Goal: Information Seeking & Learning: Learn about a topic

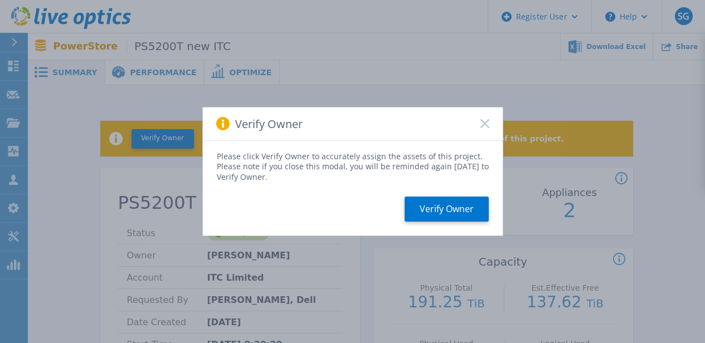
click at [482, 123] on icon at bounding box center [484, 123] width 9 height 9
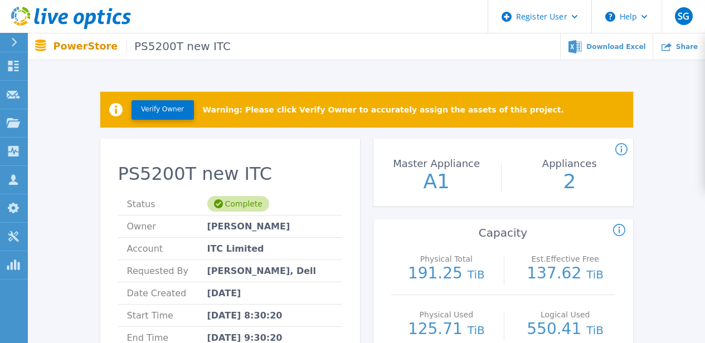
scroll to position [16, 0]
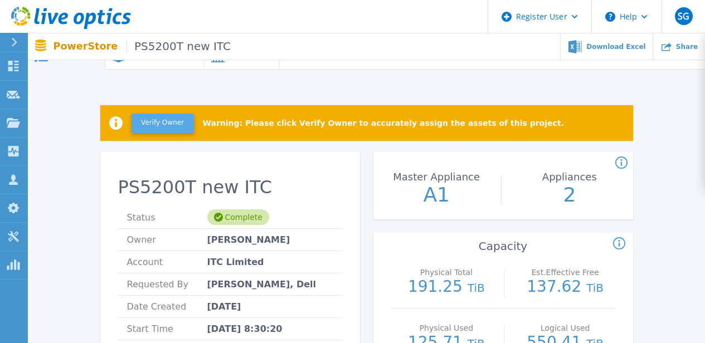
click at [174, 128] on button "Verify Owner" at bounding box center [162, 123] width 62 height 19
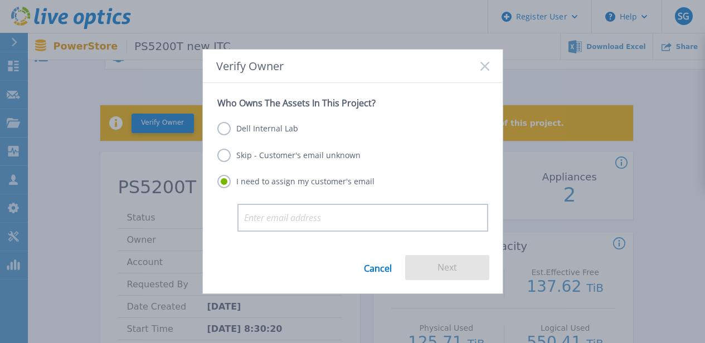
click at [372, 263] on link "Cancel" at bounding box center [378, 267] width 28 height 25
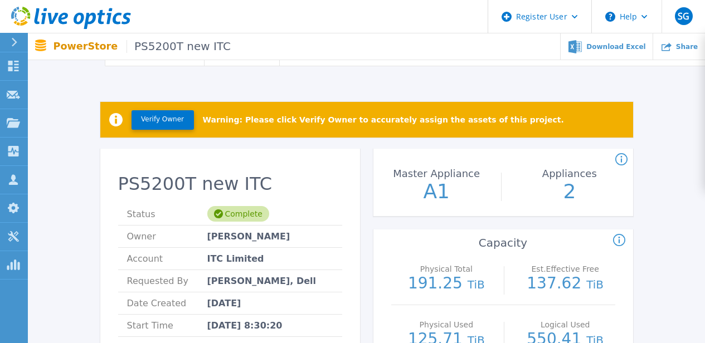
scroll to position [0, 0]
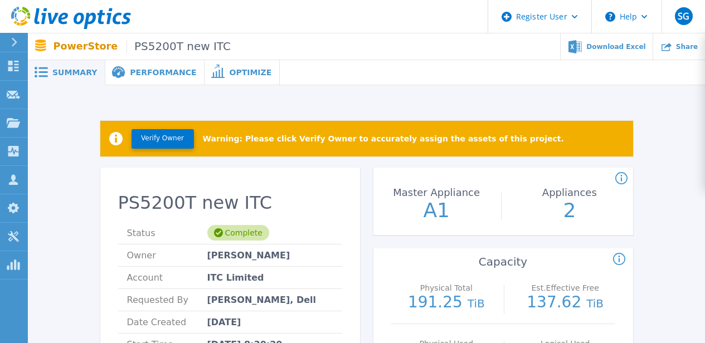
click at [43, 76] on rect at bounding box center [42, 77] width 9 height 2
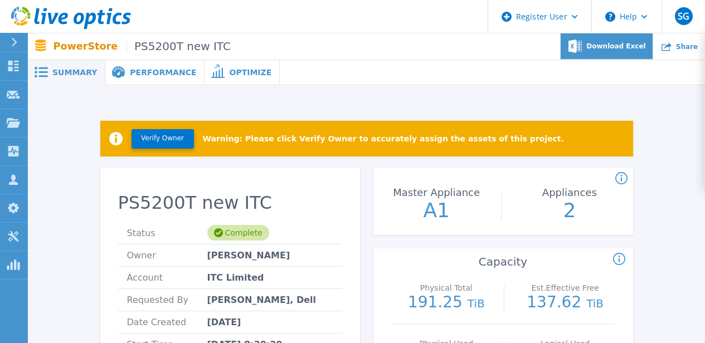
click at [633, 49] on span "Download Excel" at bounding box center [615, 46] width 59 height 7
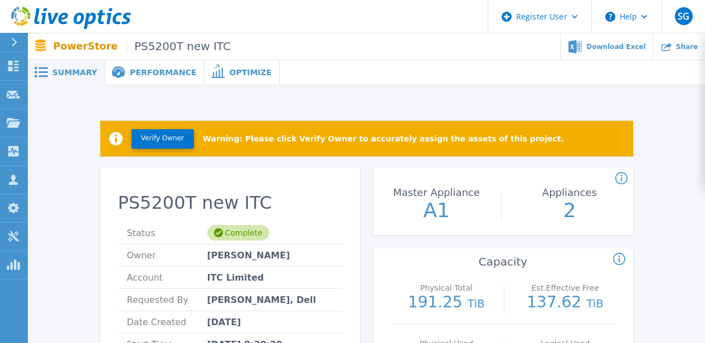
click at [130, 71] on span "Performance" at bounding box center [163, 73] width 66 height 8
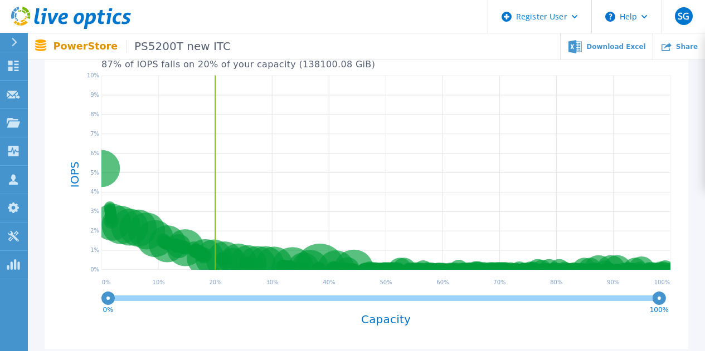
scroll to position [269, 0]
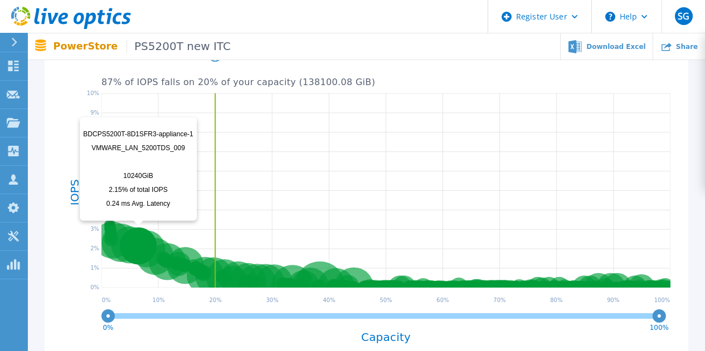
click at [123, 238] on circle at bounding box center [138, 245] width 37 height 37
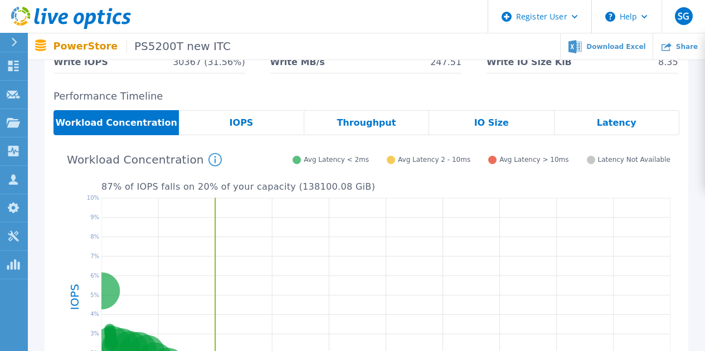
scroll to position [165, 0]
click at [236, 122] on span "IOPS" at bounding box center [241, 122] width 24 height 9
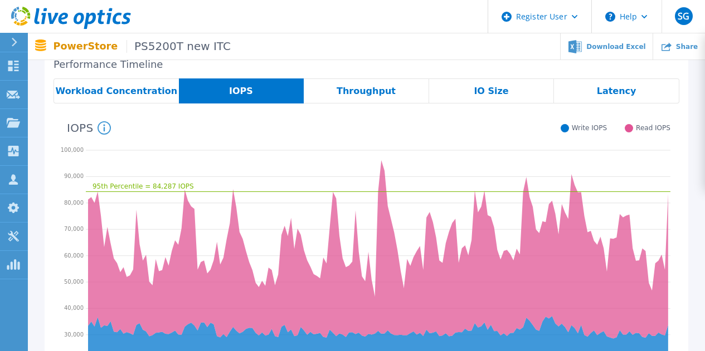
scroll to position [192, 0]
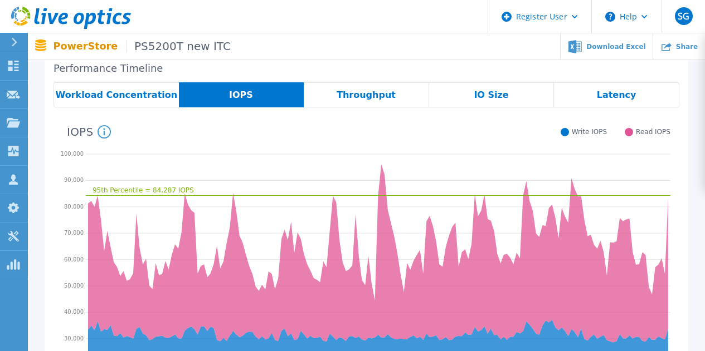
click at [259, 196] on icon at bounding box center [378, 196] width 584 height 0
click at [359, 94] on span "Throughput" at bounding box center [365, 95] width 59 height 9
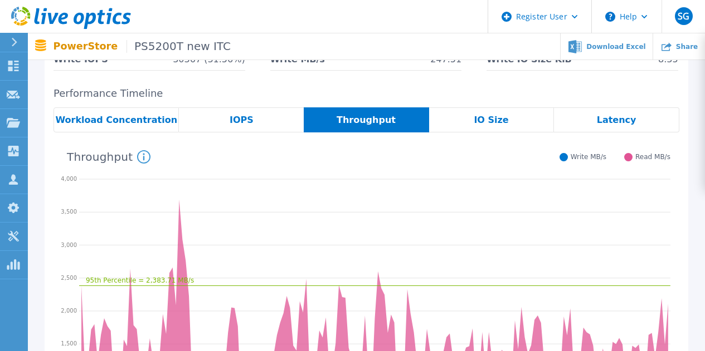
scroll to position [165, 0]
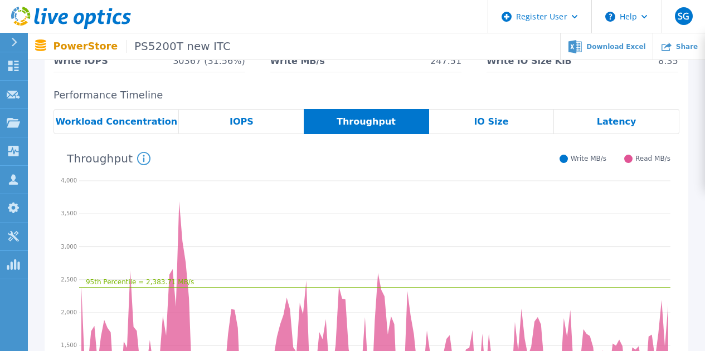
click at [496, 126] on span "IO Size" at bounding box center [490, 122] width 35 height 9
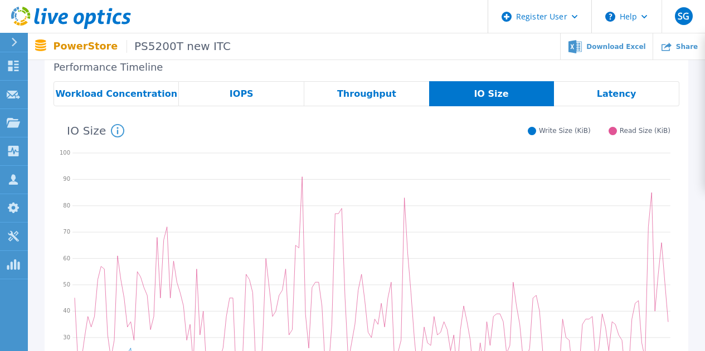
scroll to position [192, 0]
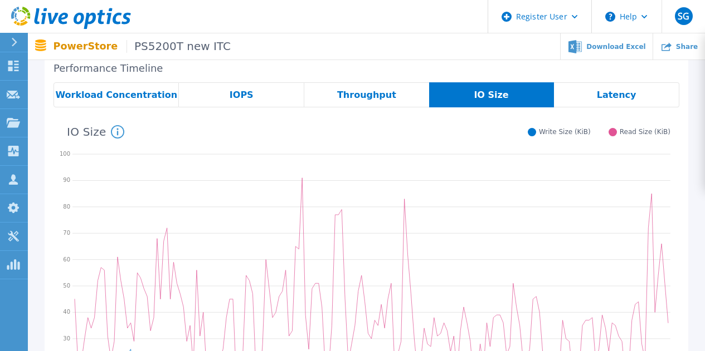
click at [603, 97] on span "Latency" at bounding box center [617, 95] width 40 height 9
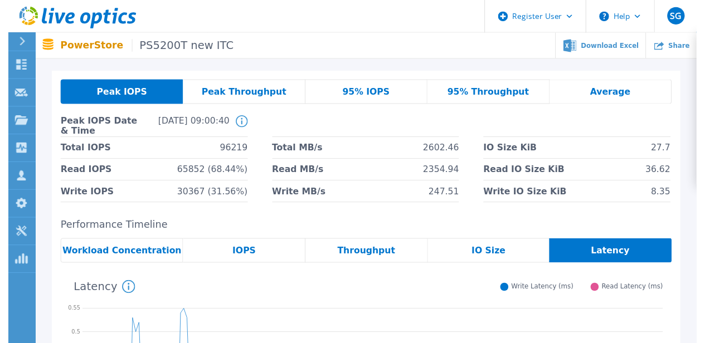
scroll to position [0, 0]
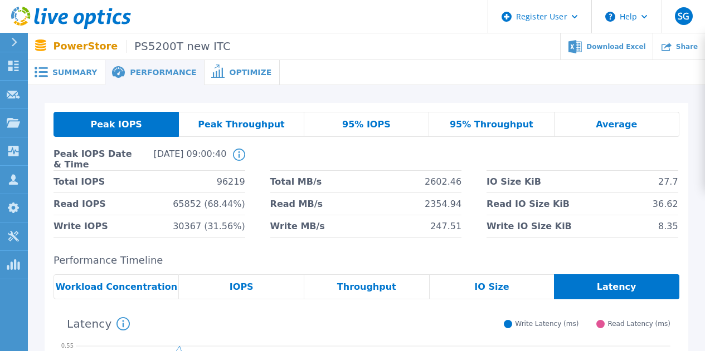
click at [75, 71] on span "Summary" at bounding box center [74, 73] width 45 height 8
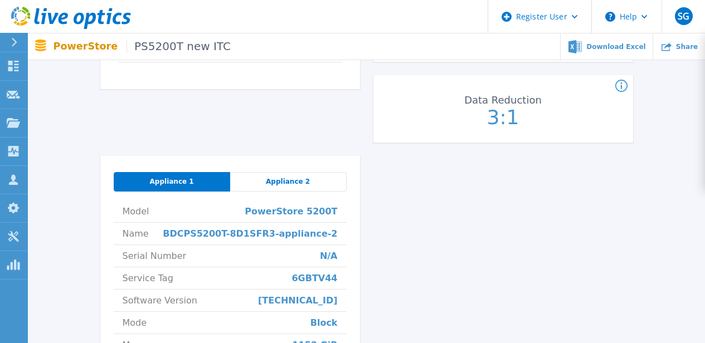
scroll to position [373, 0]
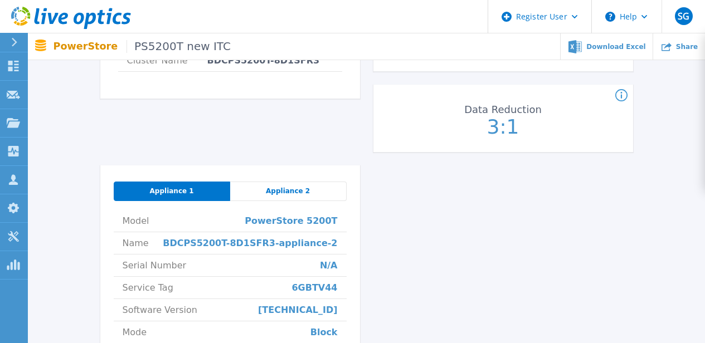
click at [285, 192] on span "Appliance 2" at bounding box center [288, 191] width 44 height 9
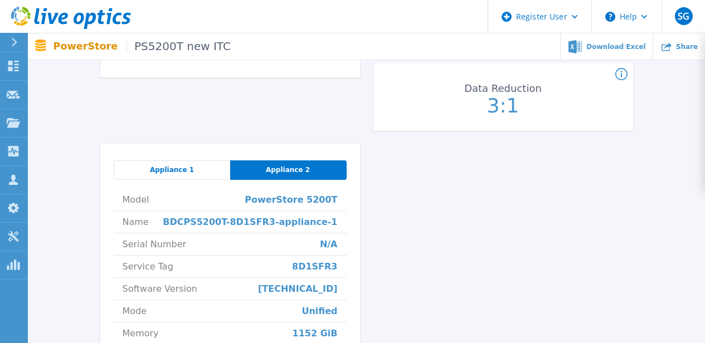
scroll to position [392, 0]
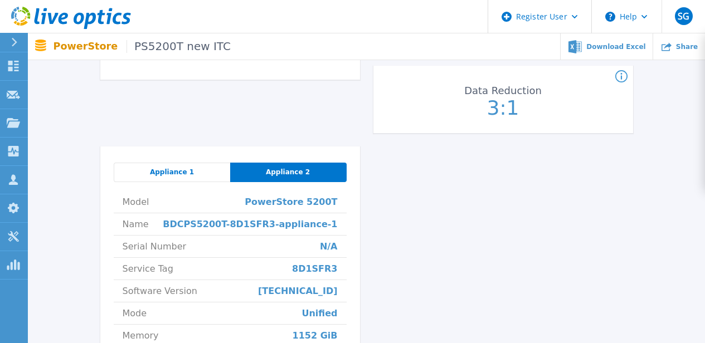
click at [172, 174] on span "Appliance 1" at bounding box center [172, 172] width 44 height 9
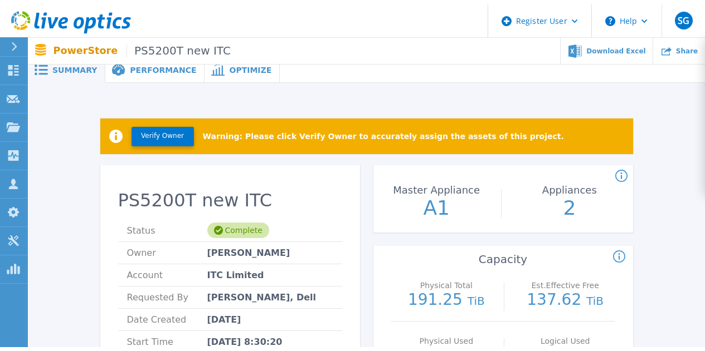
scroll to position [0, 0]
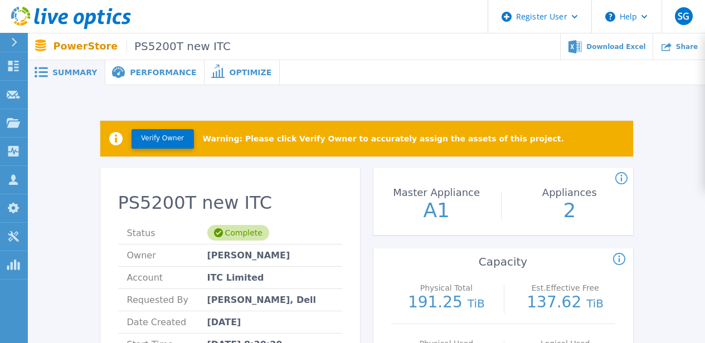
click at [229, 74] on span "Optimize" at bounding box center [250, 73] width 42 height 8
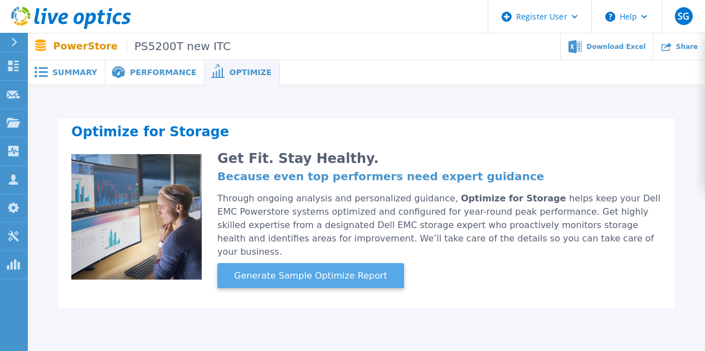
click at [329, 270] on span "Generate Sample Optimize Report" at bounding box center [310, 276] width 162 height 13
click at [283, 270] on span "Generate Sample Optimize Report" at bounding box center [310, 276] width 162 height 13
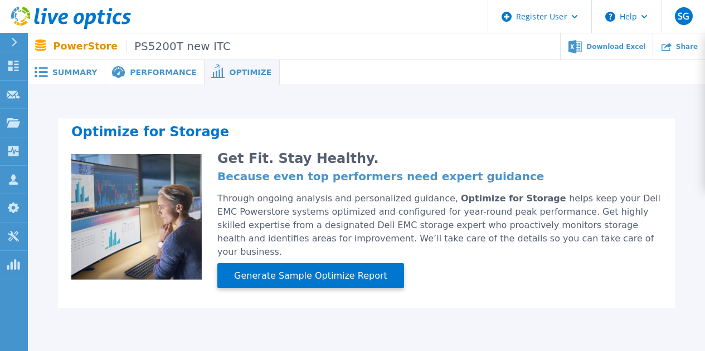
click at [69, 72] on span "Summary" at bounding box center [74, 73] width 45 height 8
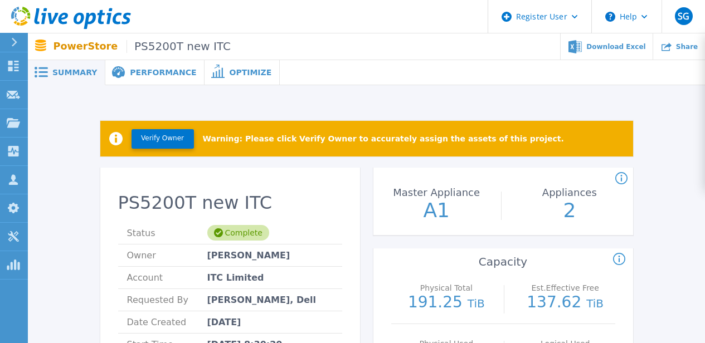
click at [235, 232] on div "Complete" at bounding box center [238, 233] width 62 height 16
click at [156, 80] on div "Performance" at bounding box center [154, 72] width 99 height 25
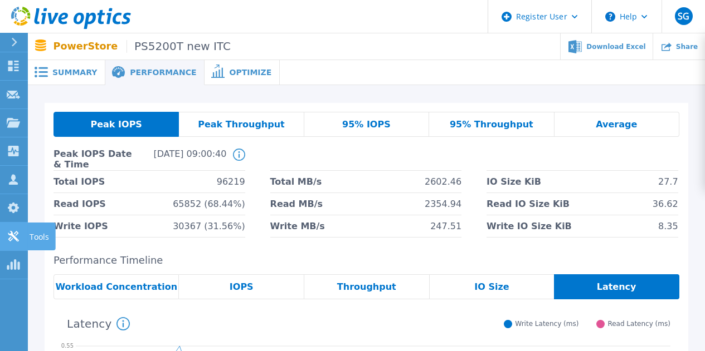
click at [19, 233] on icon at bounding box center [13, 236] width 13 height 11
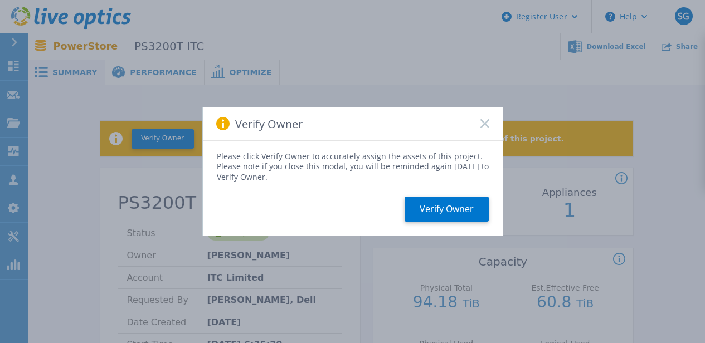
click at [483, 120] on icon at bounding box center [484, 123] width 9 height 9
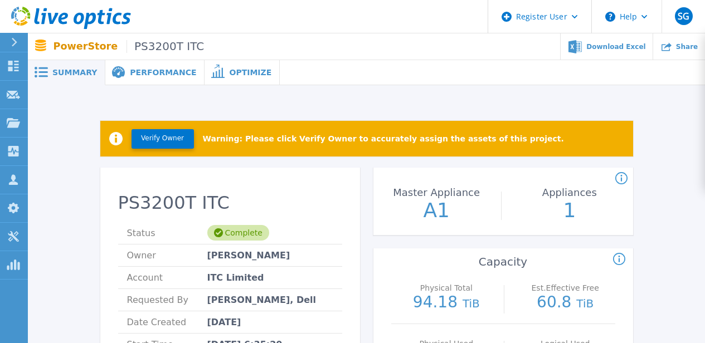
click at [137, 73] on span "Performance" at bounding box center [163, 73] width 66 height 8
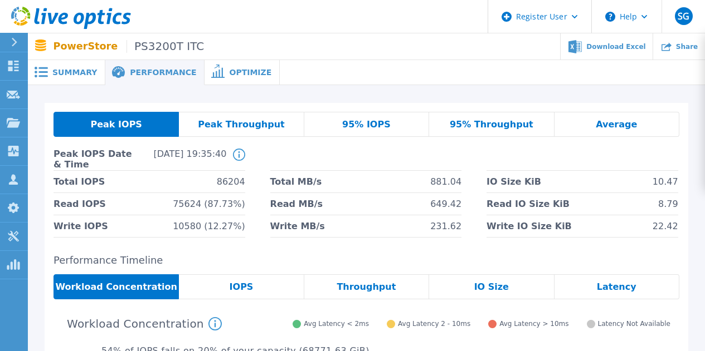
click at [228, 131] on div "Peak Throughput" at bounding box center [241, 124] width 125 height 25
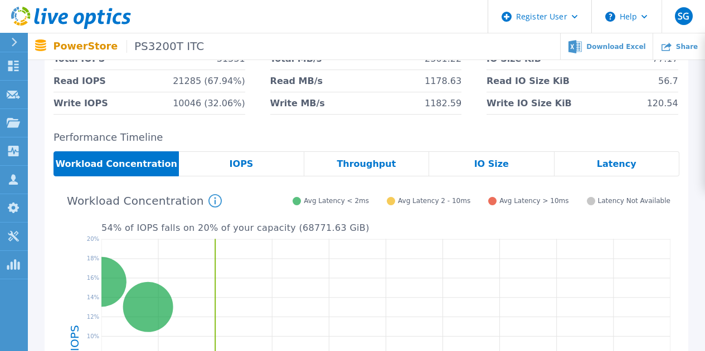
scroll to position [116, 0]
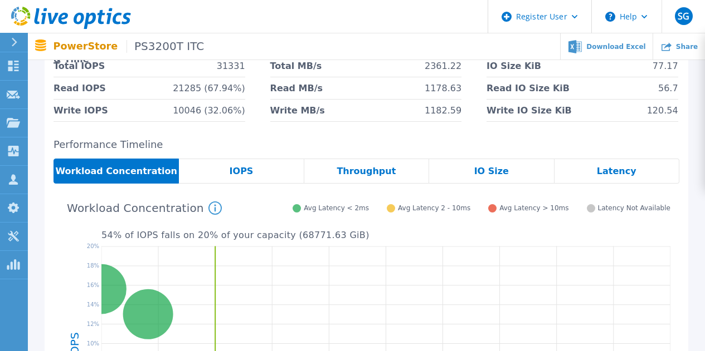
click at [246, 174] on span "IOPS" at bounding box center [241, 171] width 24 height 9
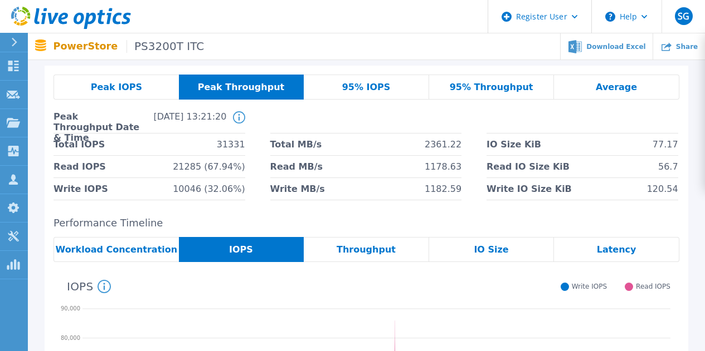
scroll to position [36, 0]
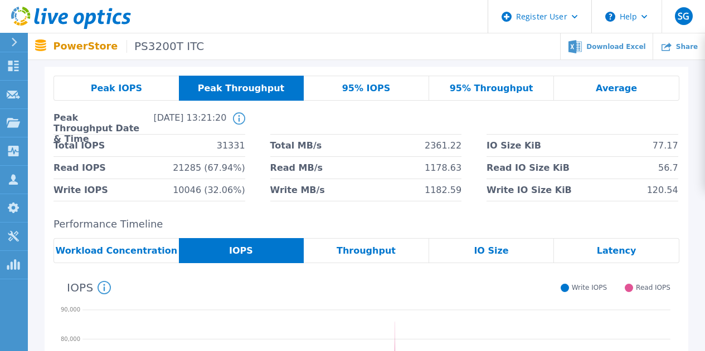
click at [363, 84] on span "95% IOPS" at bounding box center [366, 88] width 48 height 9
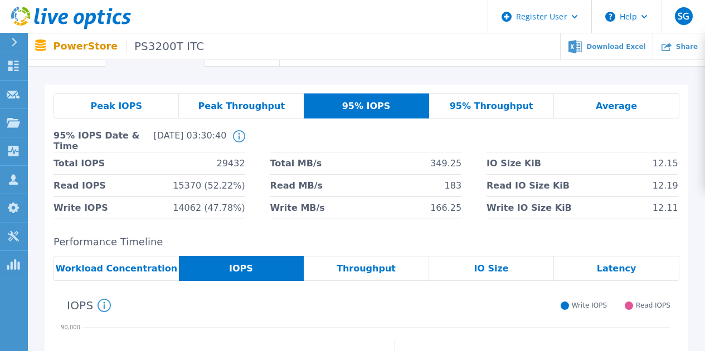
scroll to position [0, 0]
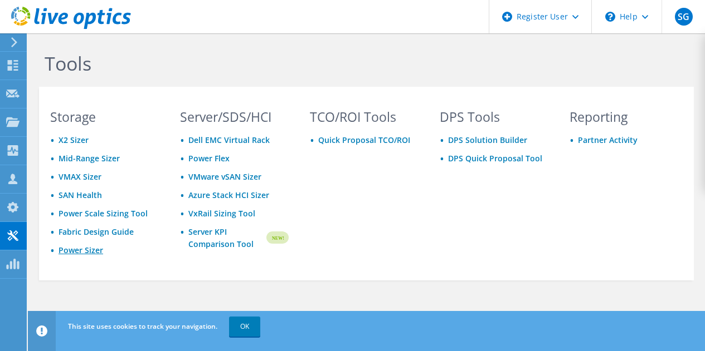
click at [88, 252] on link "Power Sizer" at bounding box center [80, 250] width 45 height 11
